Goal: Information Seeking & Learning: Learn about a topic

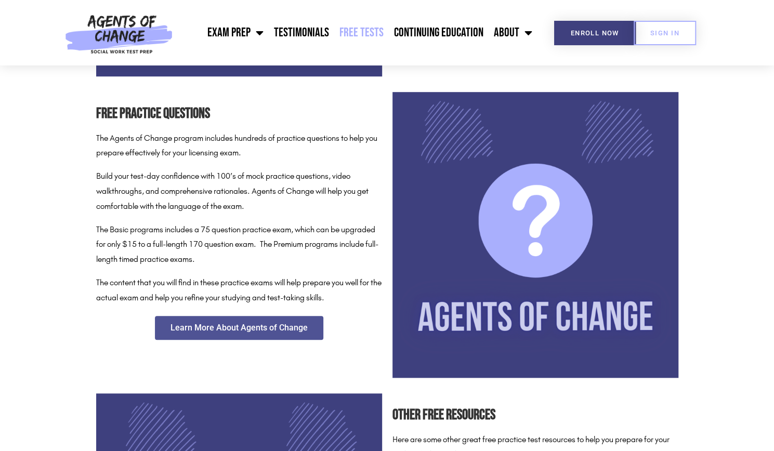
scroll to position [434, 0]
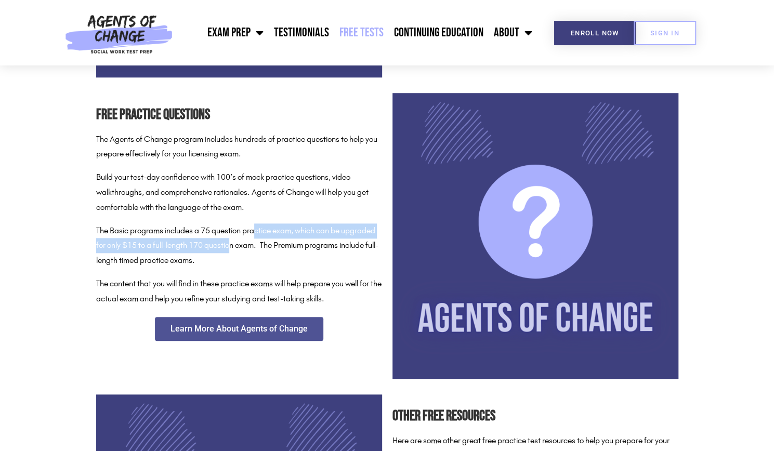
drag, startPoint x: 258, startPoint y: 231, endPoint x: 269, endPoint y: 249, distance: 21.1
click at [269, 249] on p "The Basic programs includes a 75 question practice exam, which can be upgraded …" at bounding box center [239, 246] width 286 height 45
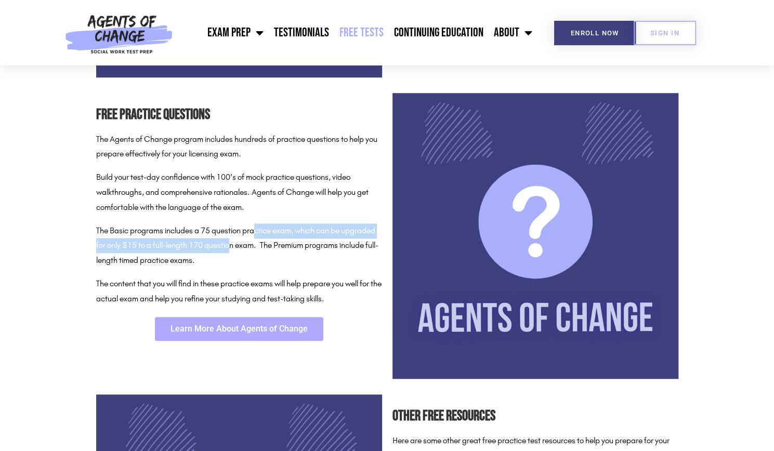
click at [274, 333] on link "Learn More About Agents of Change" at bounding box center [239, 329] width 168 height 24
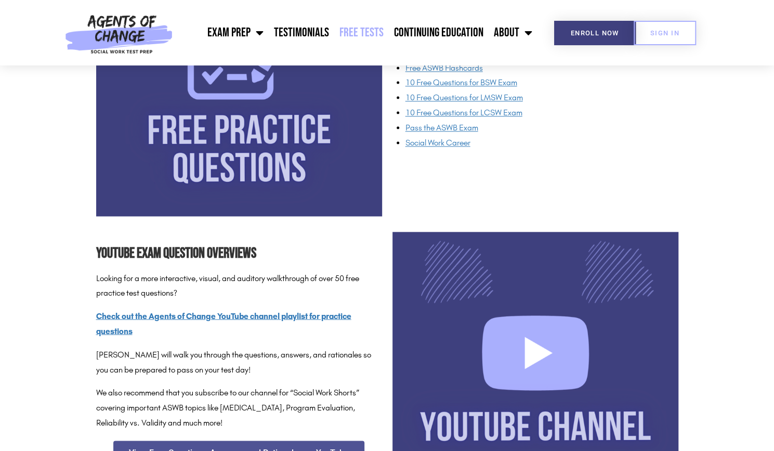
scroll to position [899, 0]
click at [507, 110] on span "10 Free Questions for LCSW Exam" at bounding box center [464, 112] width 117 height 10
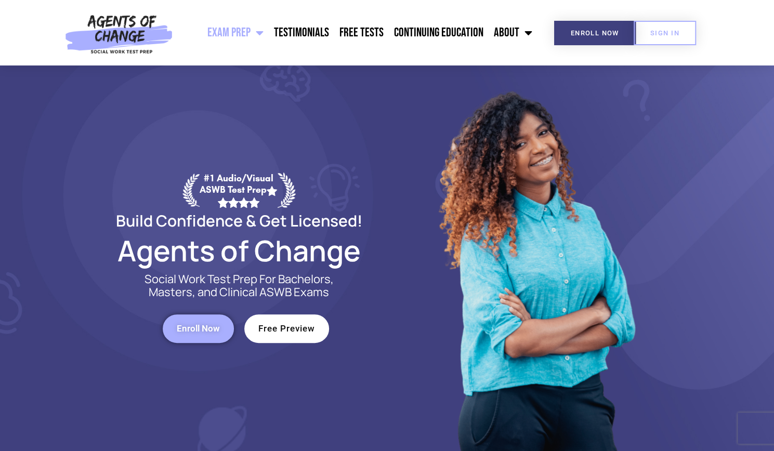
click at [209, 326] on span "Enroll Now" at bounding box center [198, 329] width 43 height 9
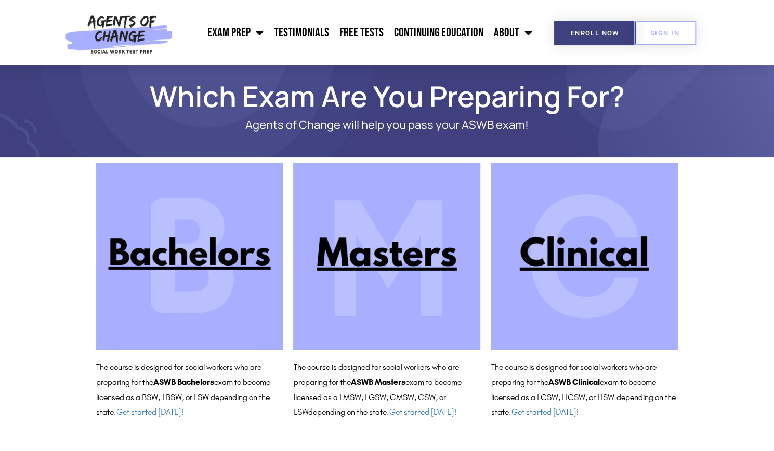
click at [555, 254] on img at bounding box center [584, 256] width 187 height 187
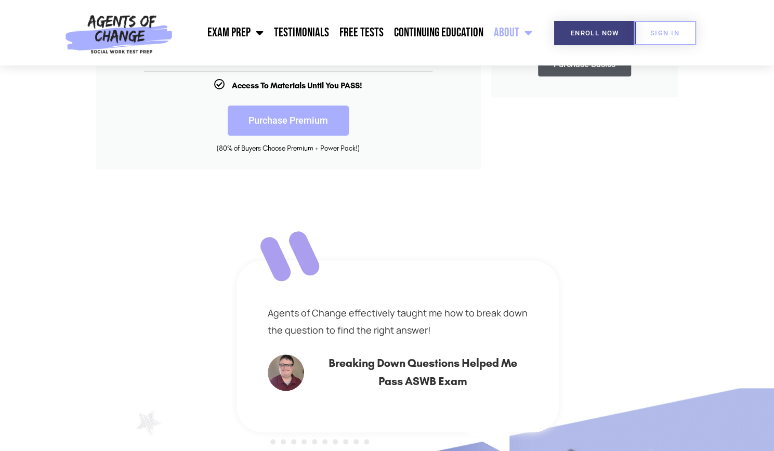
scroll to position [433, 0]
